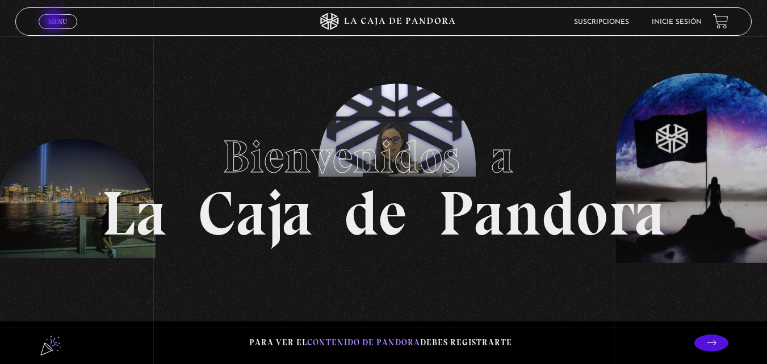
click at [55, 22] on span "Menu" at bounding box center [57, 21] width 19 height 7
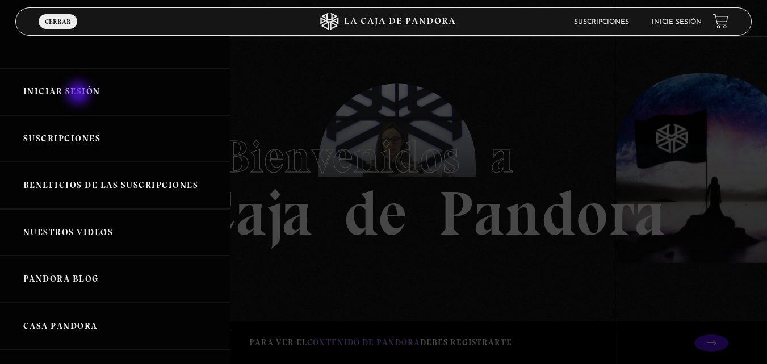
click at [80, 94] on link "Iniciar Sesión" at bounding box center [115, 91] width 230 height 47
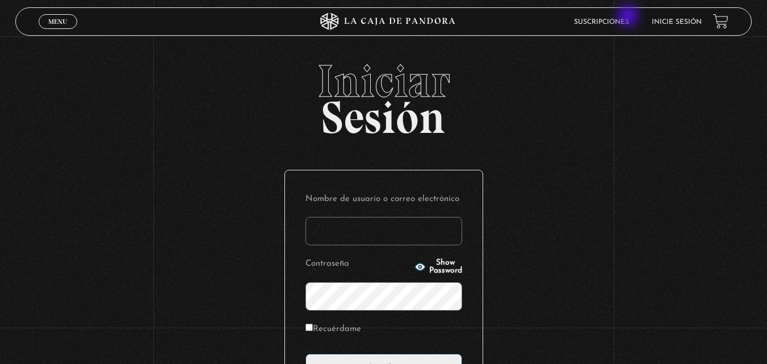
click at [626, 21] on link "Suscripciones" at bounding box center [601, 22] width 55 height 7
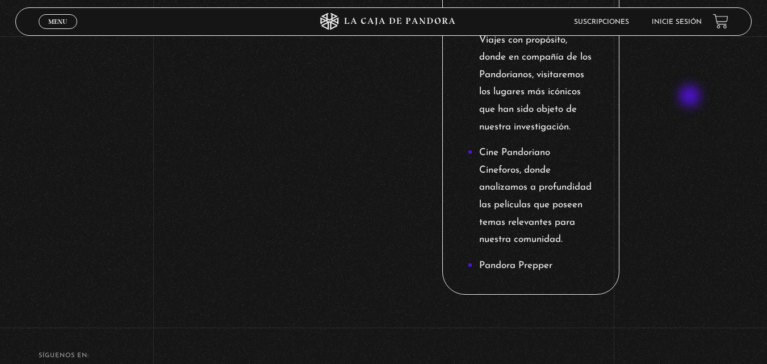
scroll to position [1647, 0]
